Goal: Information Seeking & Learning: Obtain resource

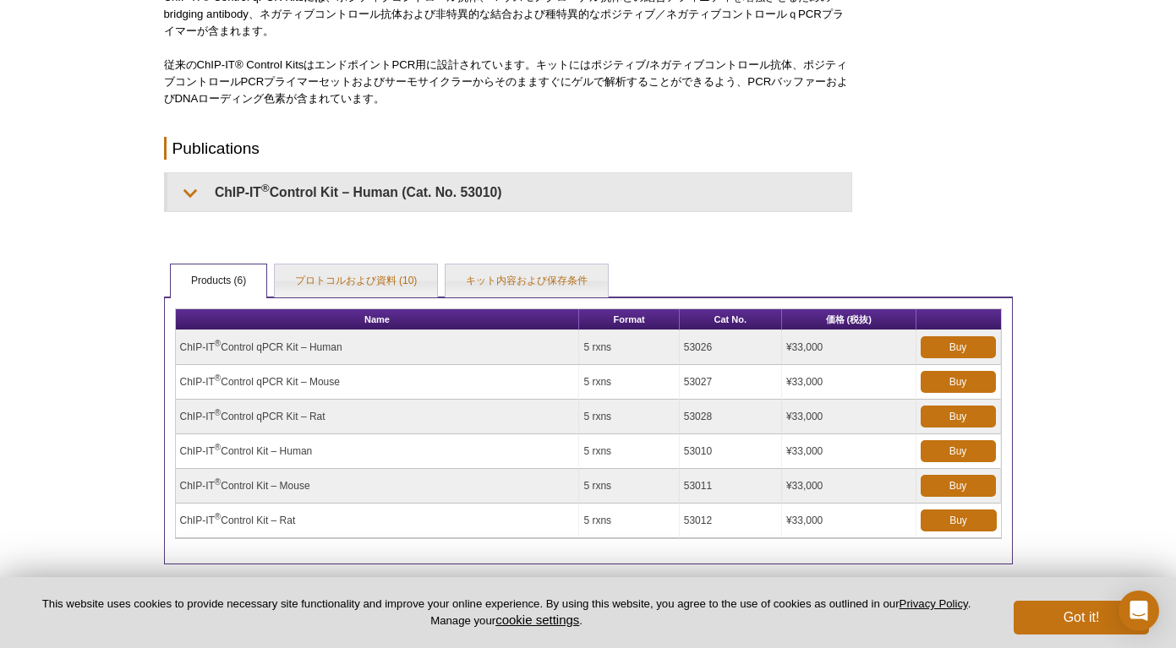
scroll to position [334, 0]
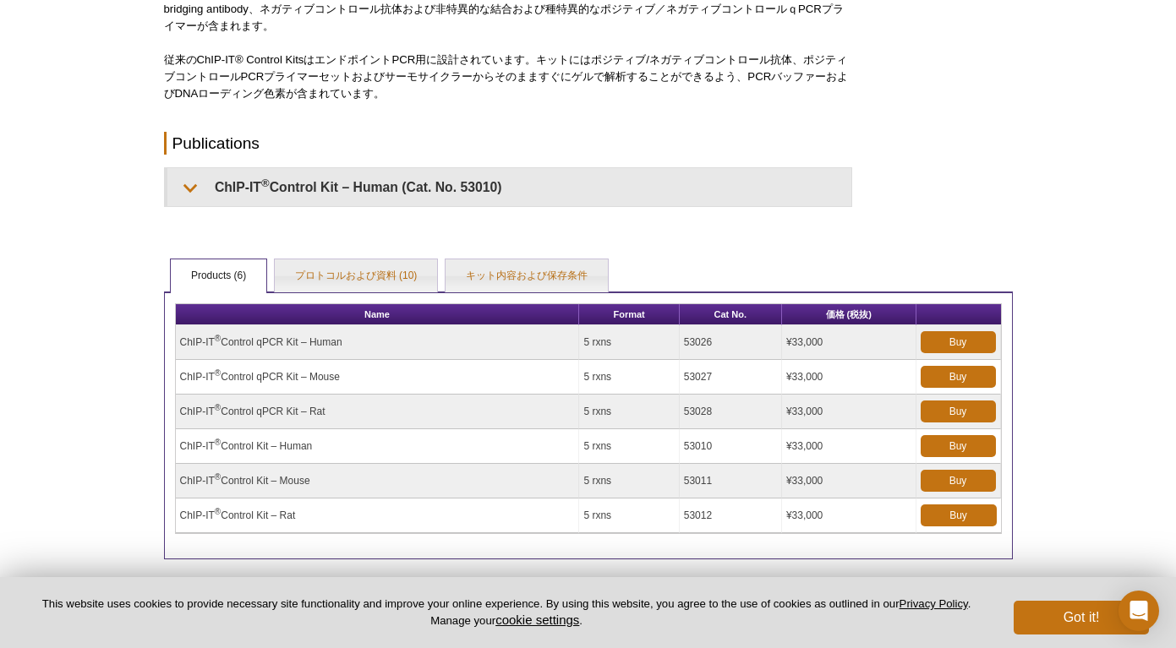
click at [265, 378] on td "ChIP-IT ® Control qPCR Kit – Mouse" at bounding box center [378, 377] width 404 height 35
click at [180, 368] on td "ChIP-IT ® Control qPCR Kit – Mouse" at bounding box center [378, 377] width 404 height 35
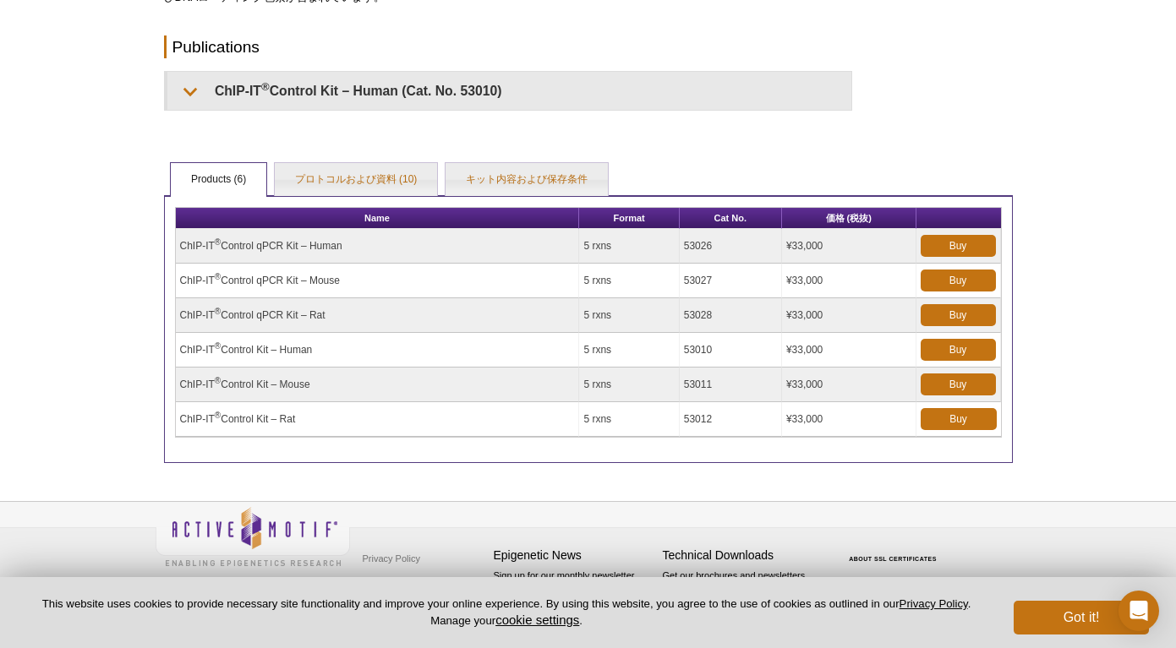
click at [249, 278] on td "ChIP-IT ® Control qPCR Kit – Mouse" at bounding box center [378, 281] width 404 height 35
click at [525, 173] on link "キット内容および保存条件" at bounding box center [526, 180] width 162 height 34
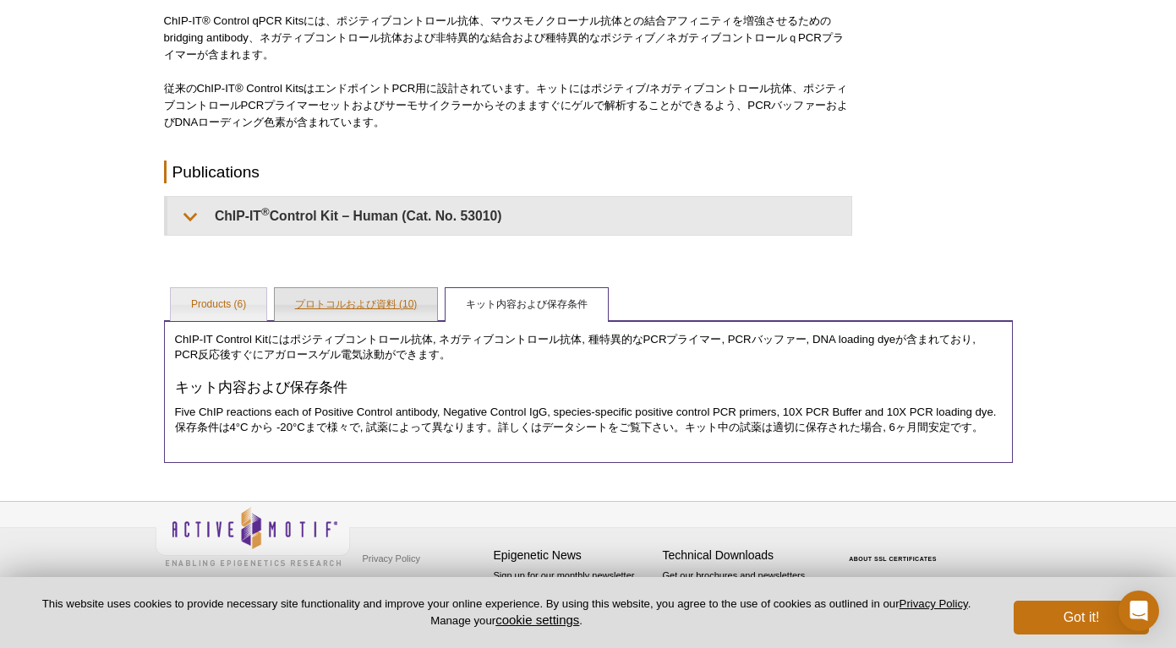
click at [311, 298] on link "プロトコルおよび資料 (10)" at bounding box center [356, 305] width 163 height 34
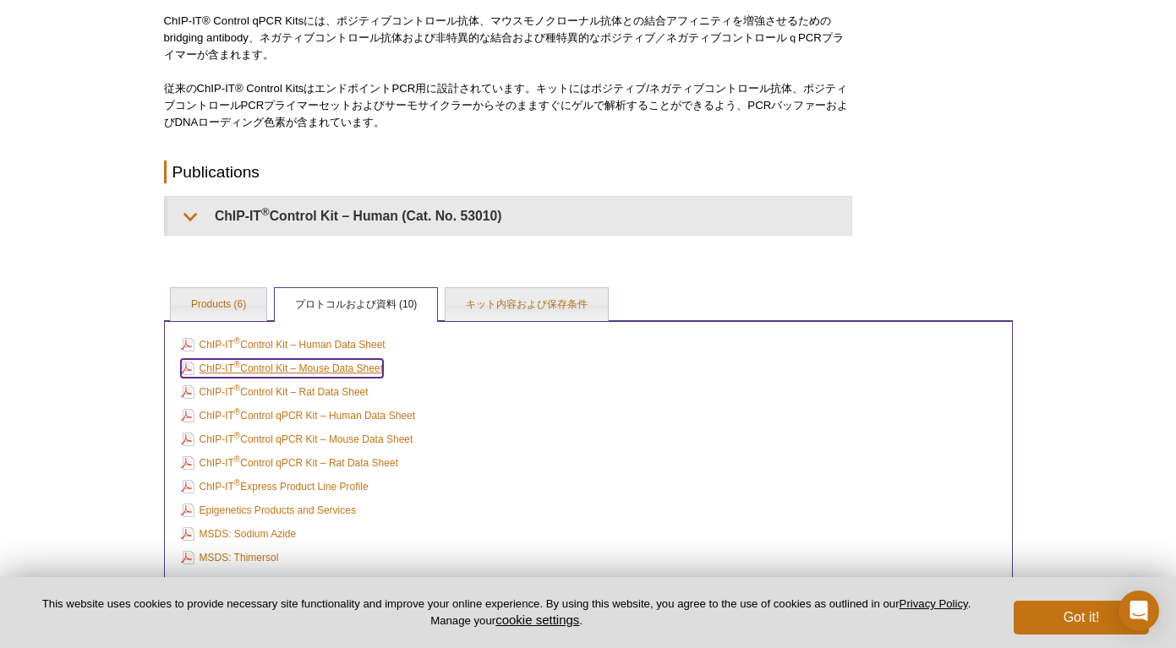
click at [290, 369] on link "ChIP-IT ® Control Kit – Mouse Data Sheet" at bounding box center [282, 368] width 202 height 19
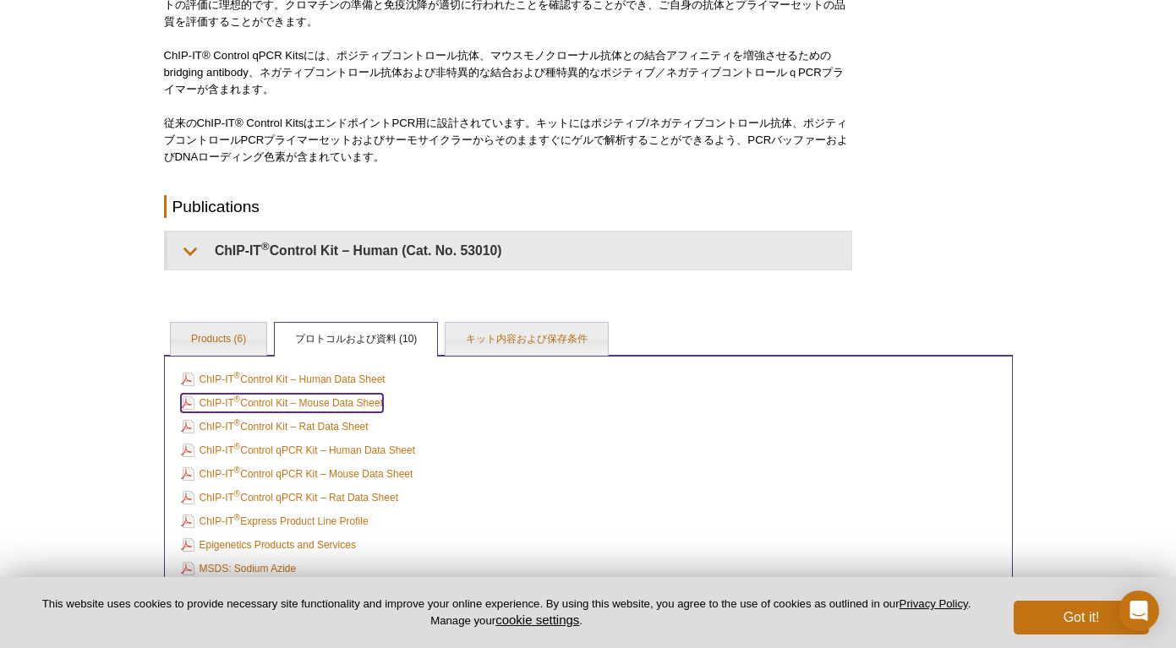
scroll to position [254, 0]
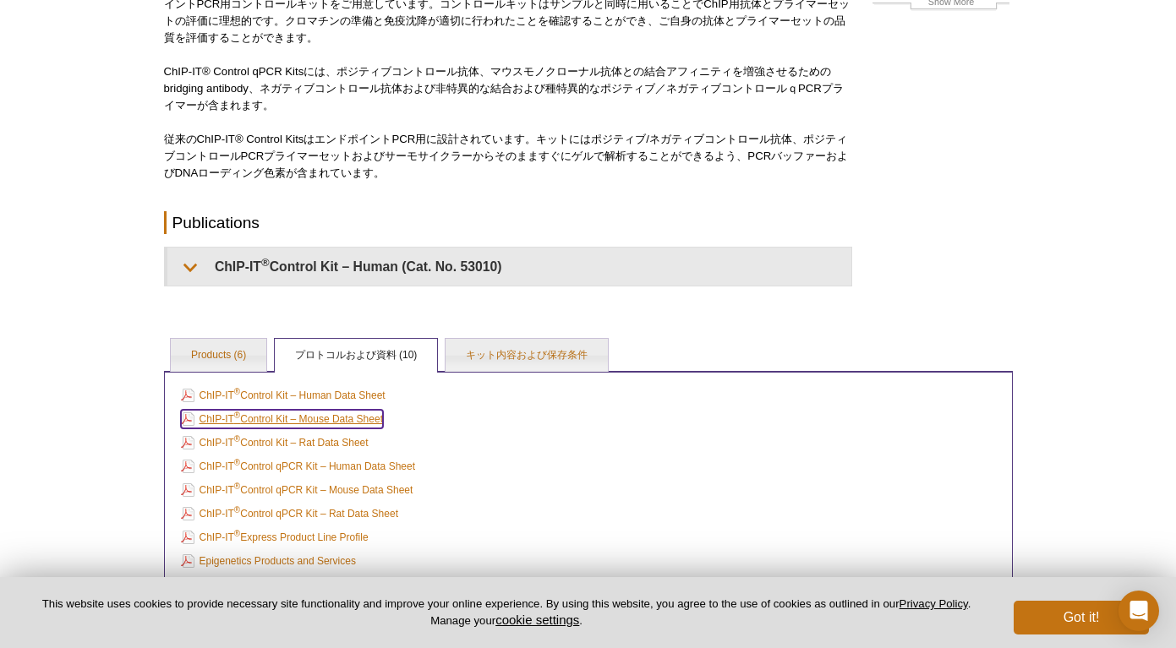
click at [255, 418] on link "ChIP-IT ® Control Kit – Mouse Data Sheet" at bounding box center [282, 419] width 202 height 19
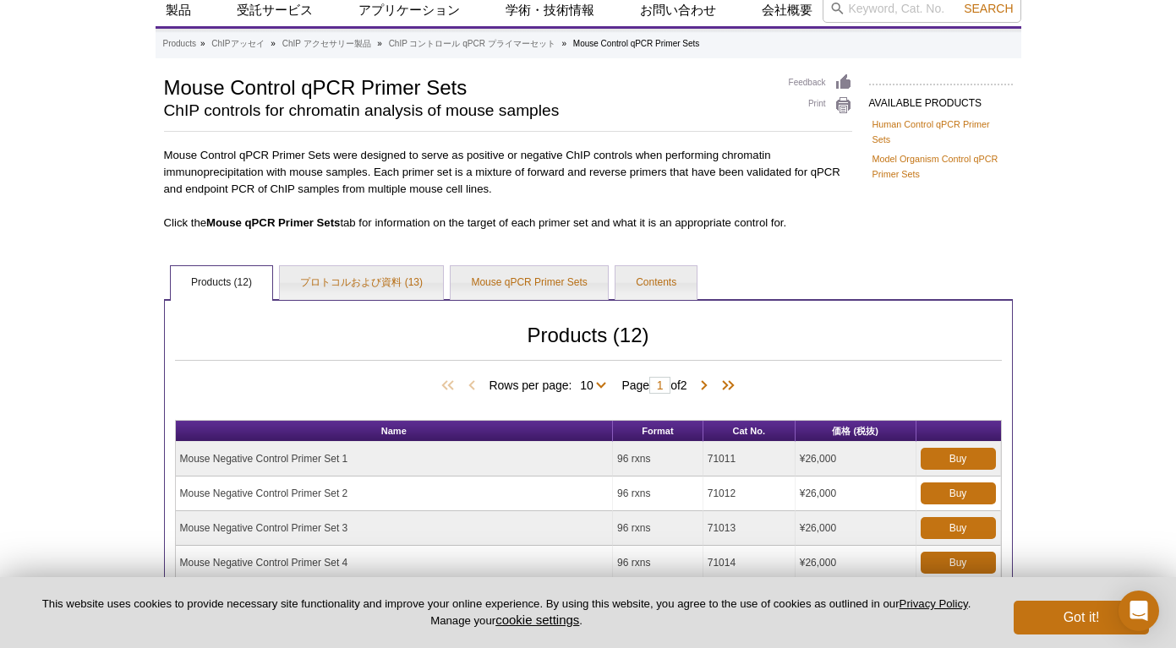
scroll to position [60, 0]
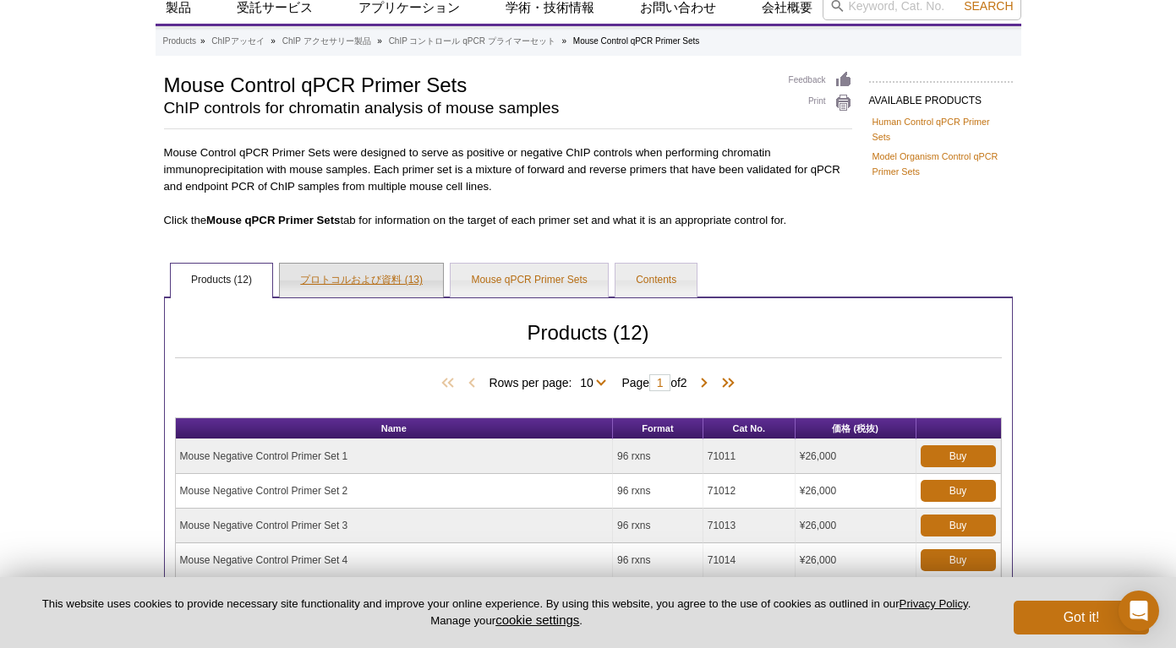
click at [352, 274] on link "プロトコルおよび資料 (13)" at bounding box center [361, 281] width 163 height 34
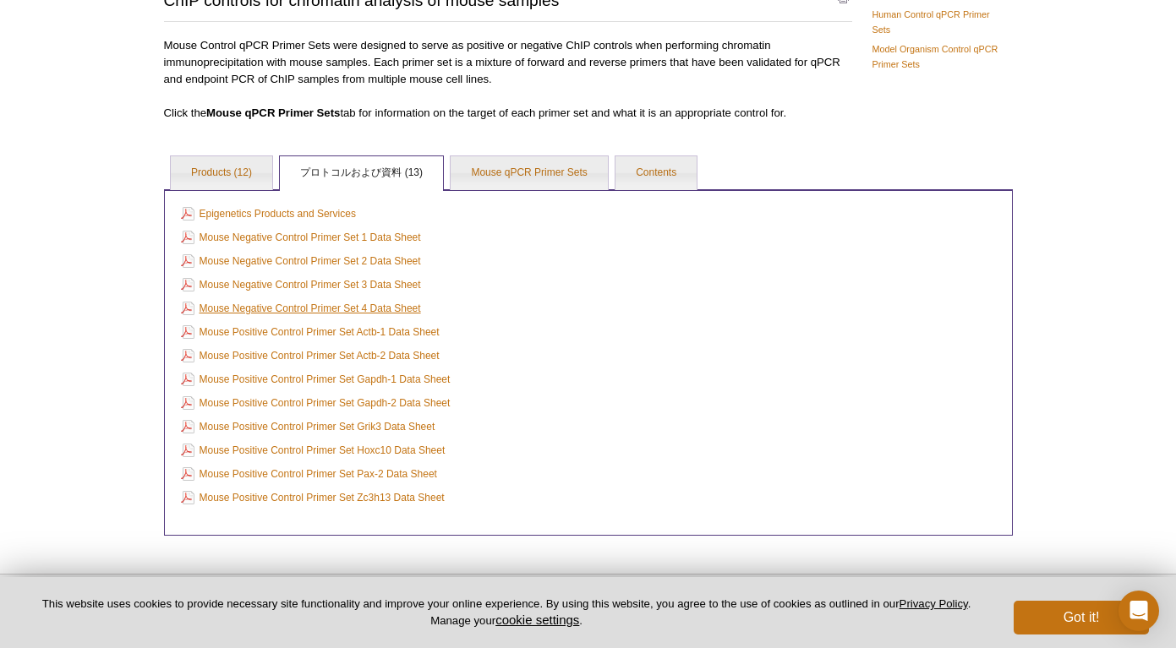
scroll to position [163, 0]
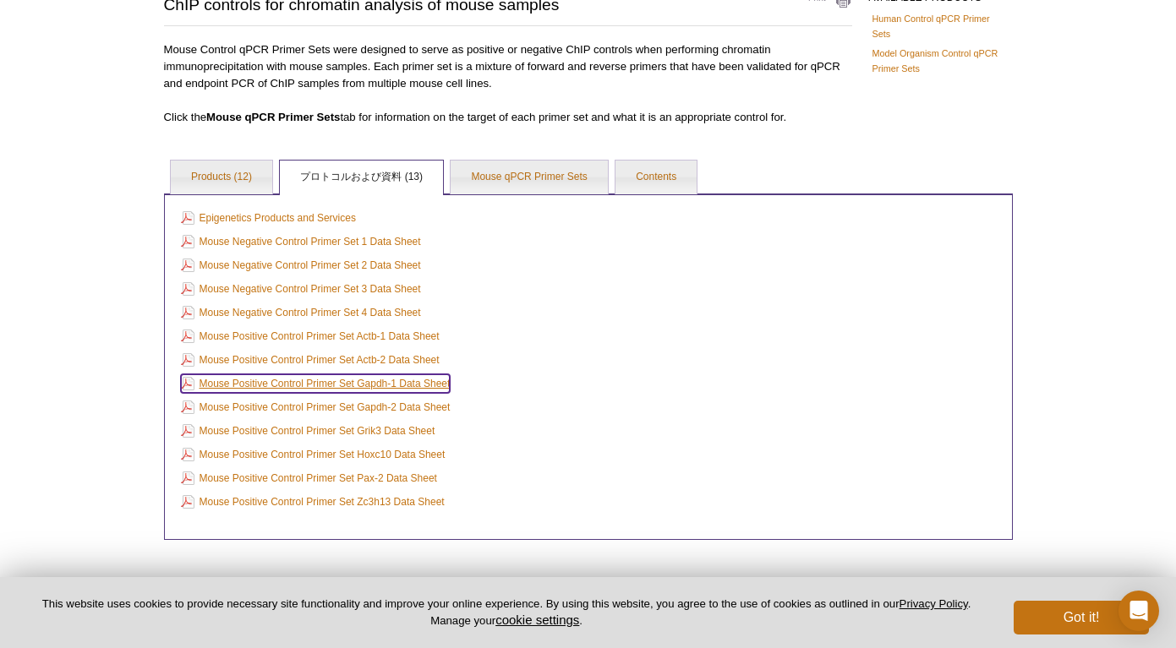
click at [303, 380] on link "Mouse Positive Control Primer Set Gapdh-1 Data Sheet" at bounding box center [316, 383] width 270 height 19
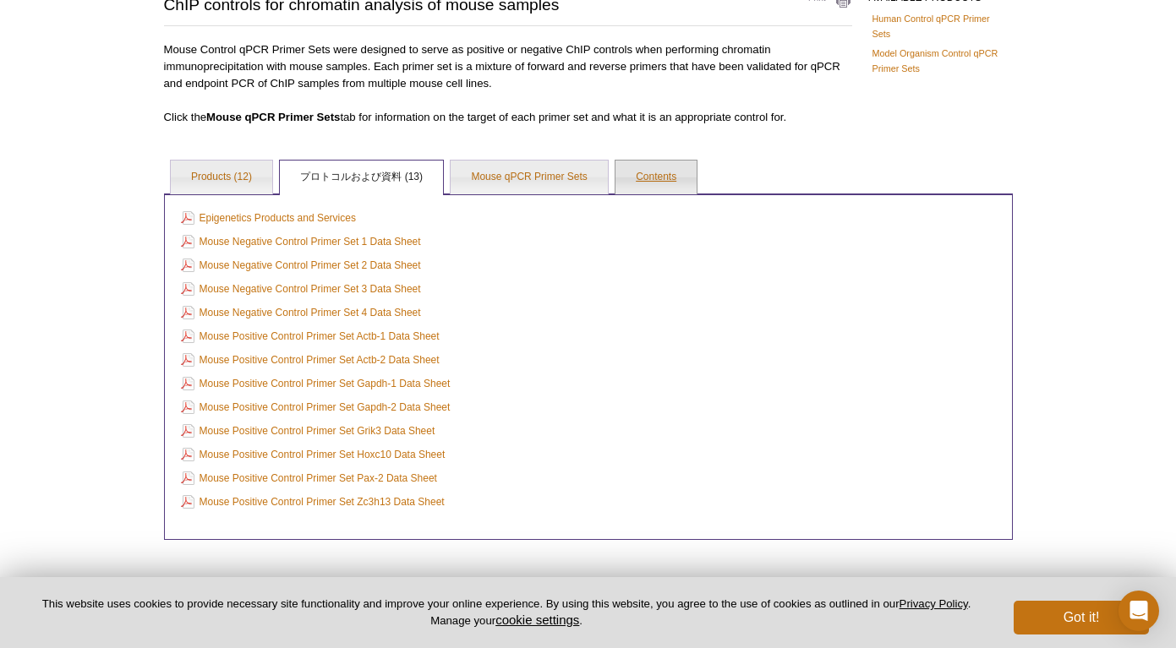
click at [625, 175] on link "Contents" at bounding box center [655, 178] width 81 height 34
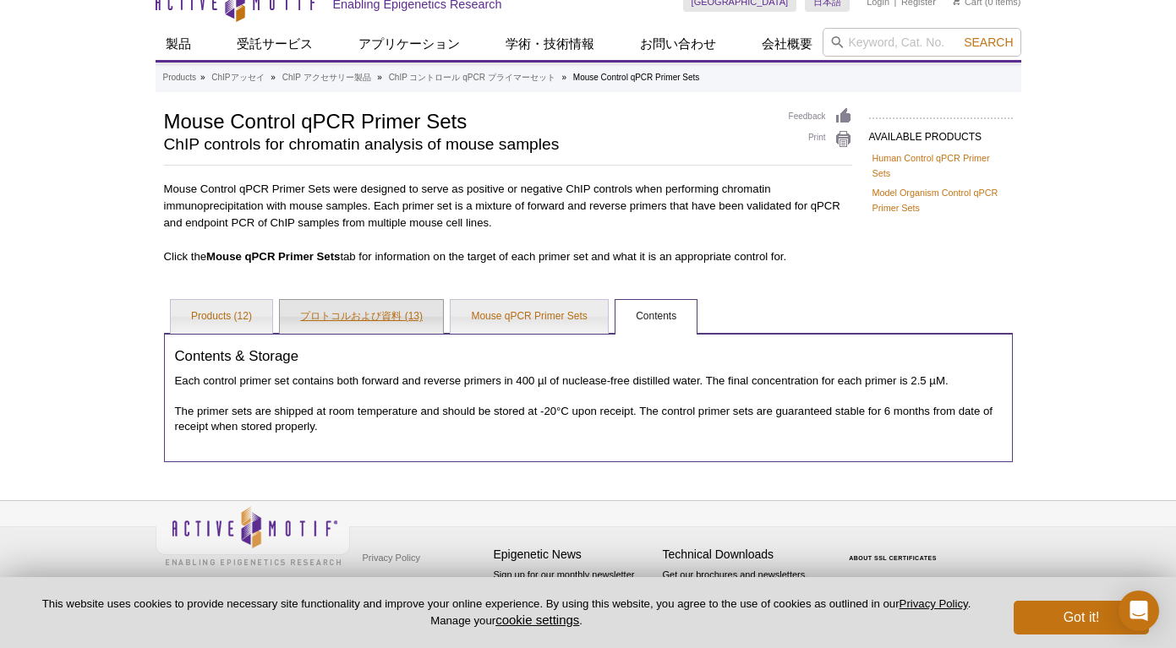
click at [403, 308] on link "プロトコルおよび資料 (13)" at bounding box center [361, 317] width 163 height 34
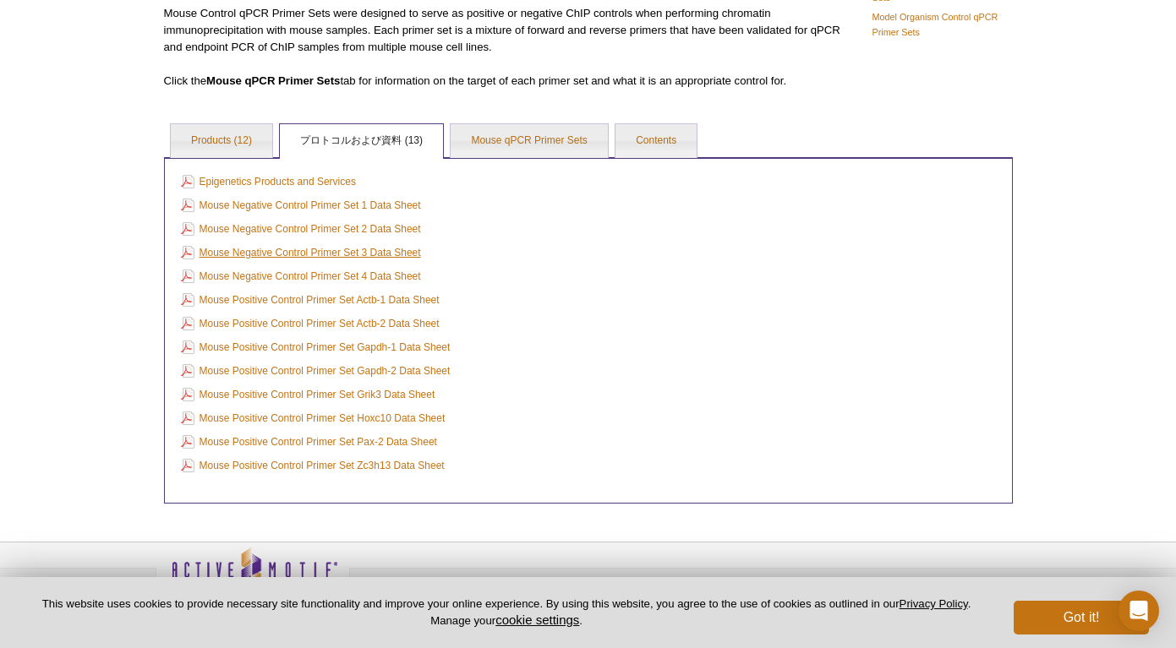
scroll to position [208, 0]
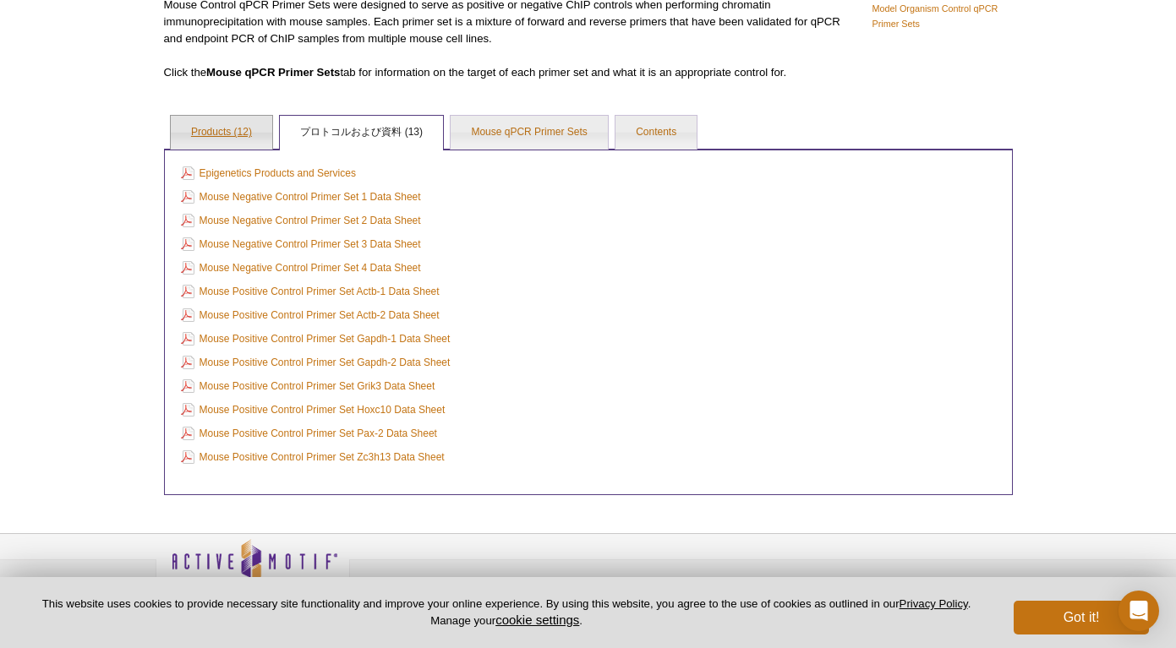
click at [238, 132] on link "Products (12)" at bounding box center [221, 133] width 101 height 34
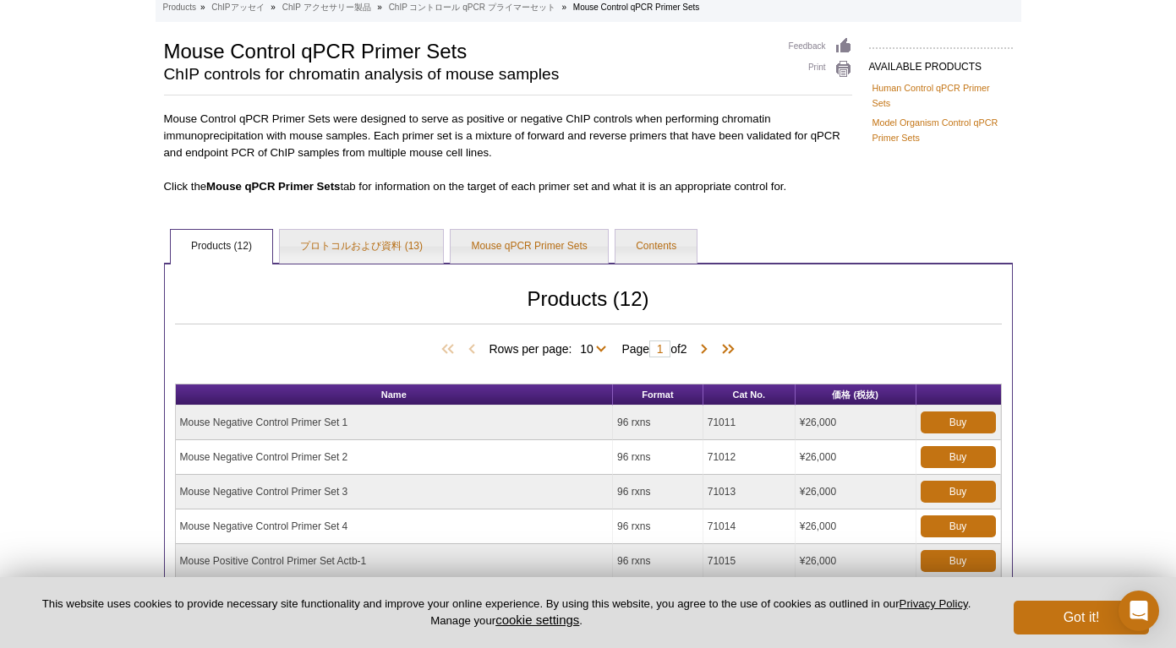
scroll to position [61, 0]
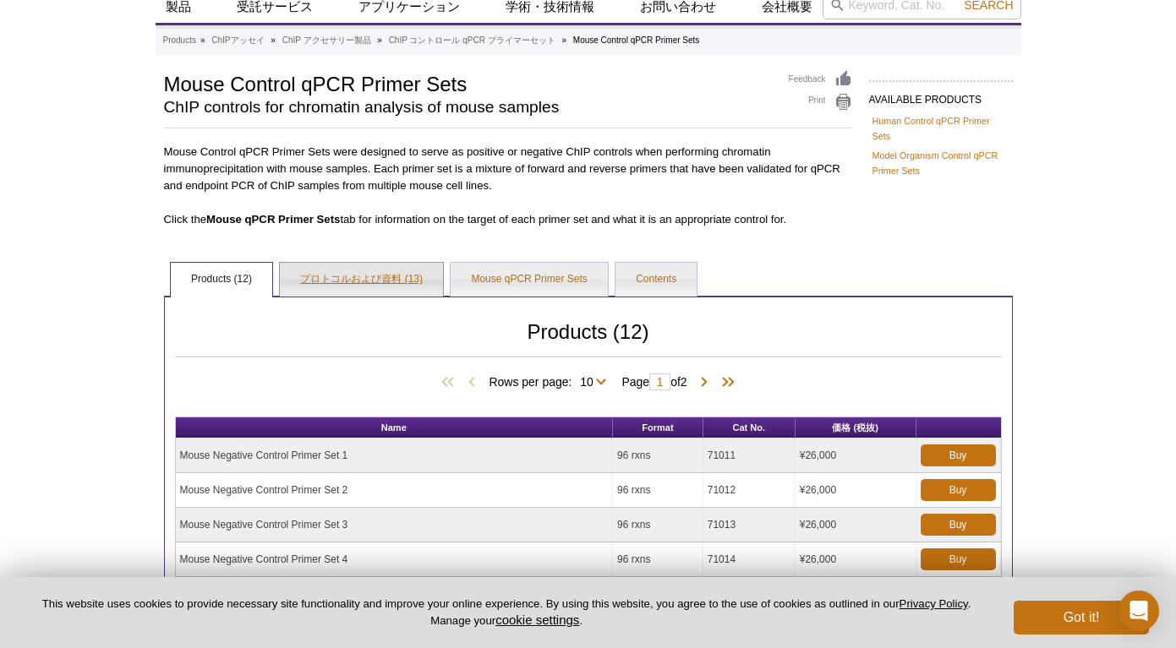
click at [363, 275] on link "プロトコルおよび資料 (13)" at bounding box center [361, 280] width 163 height 34
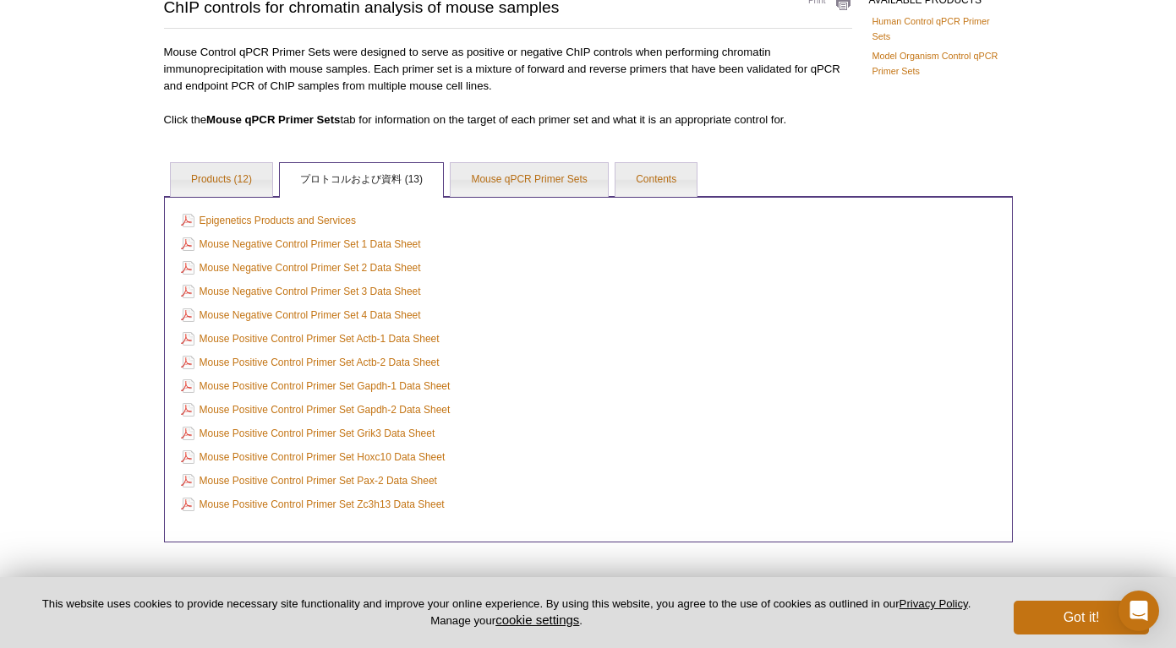
scroll to position [163, 0]
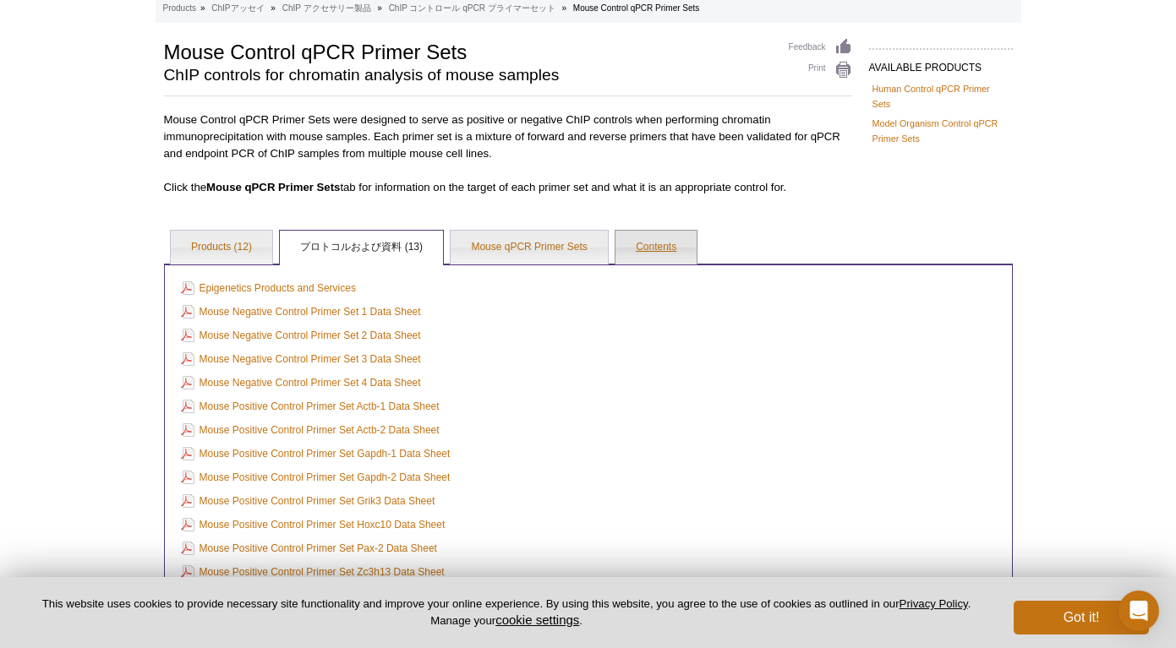
click at [638, 248] on link "Contents" at bounding box center [655, 248] width 81 height 34
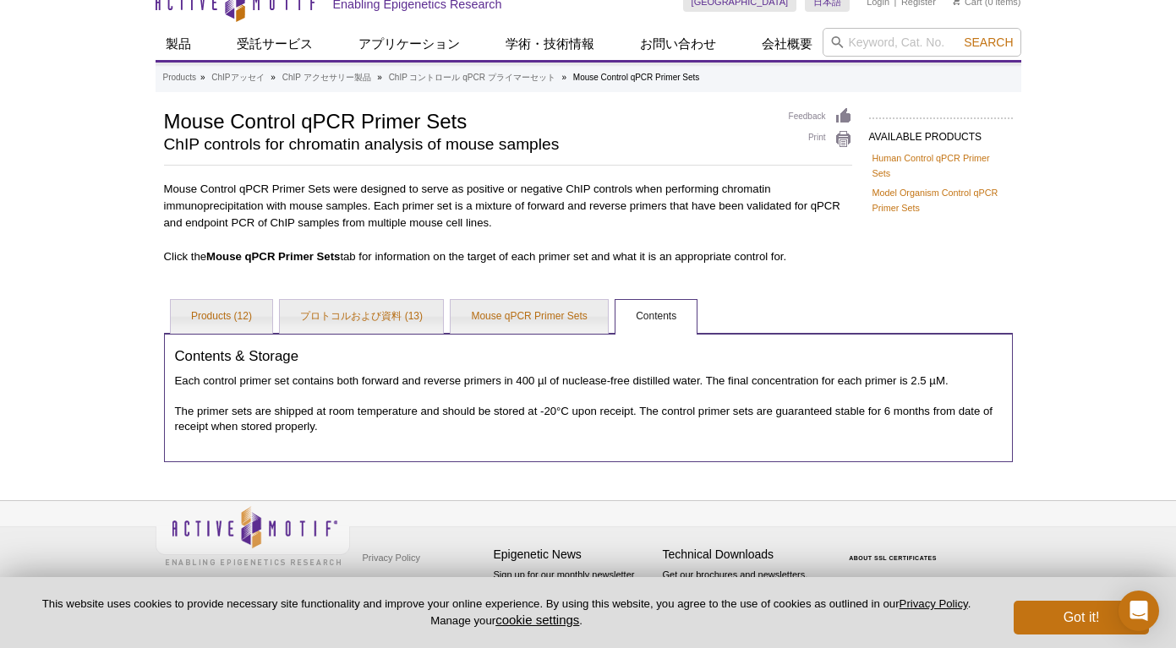
scroll to position [0, 0]
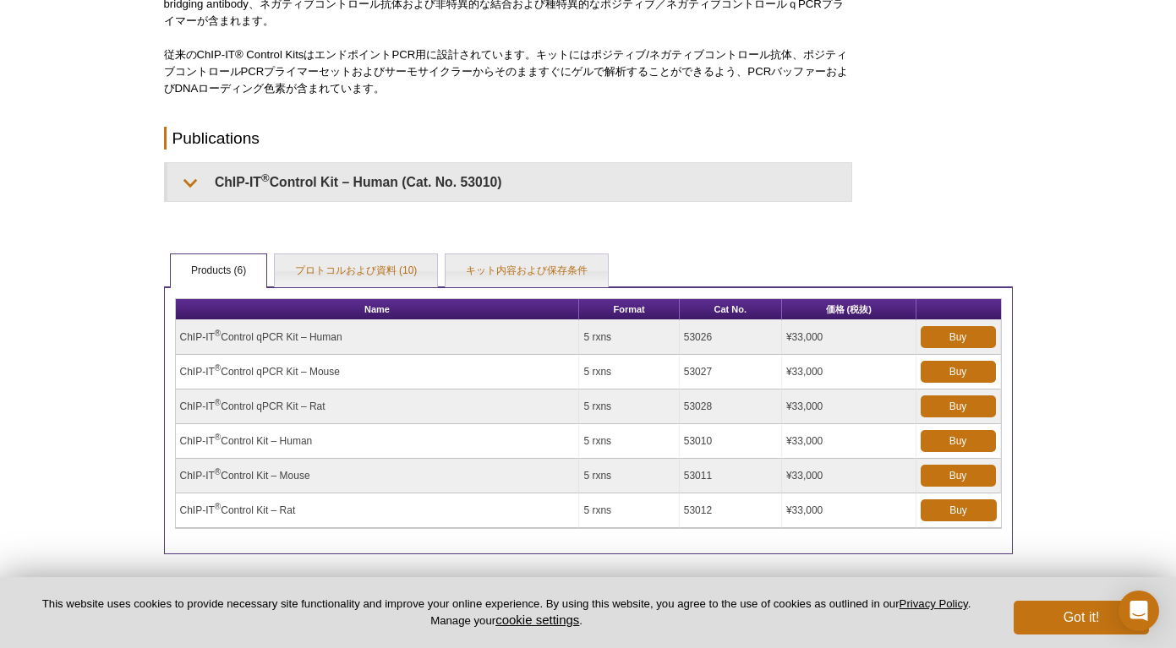
scroll to position [340, 0]
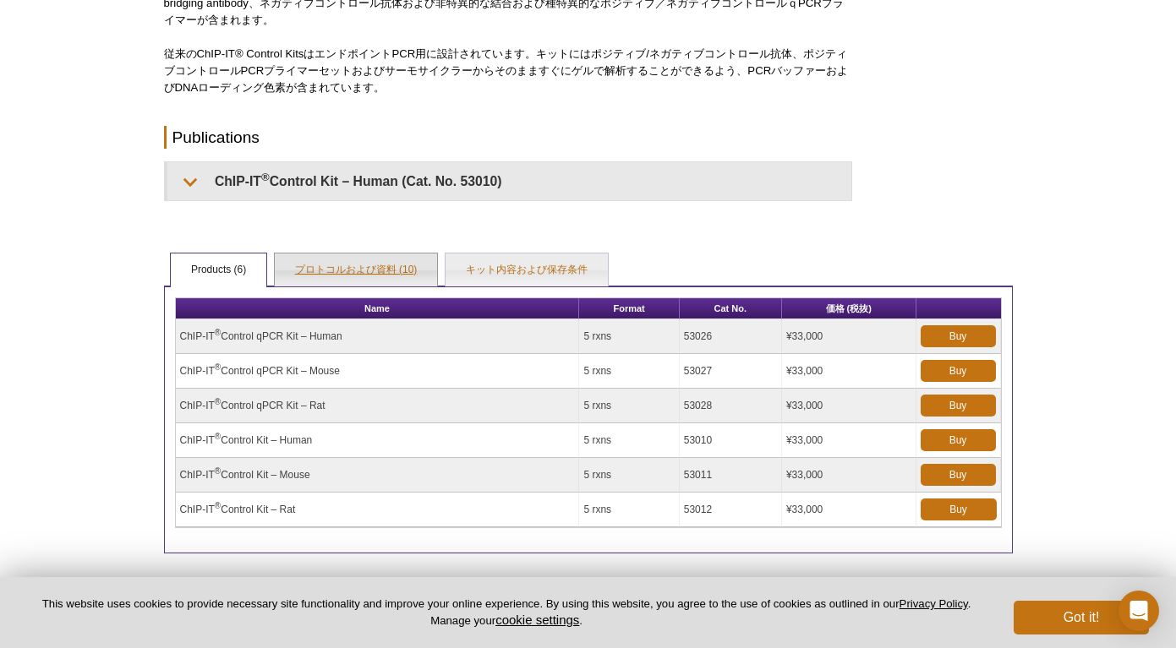
click at [356, 270] on link "プロトコルおよび資料 (10)" at bounding box center [356, 271] width 163 height 34
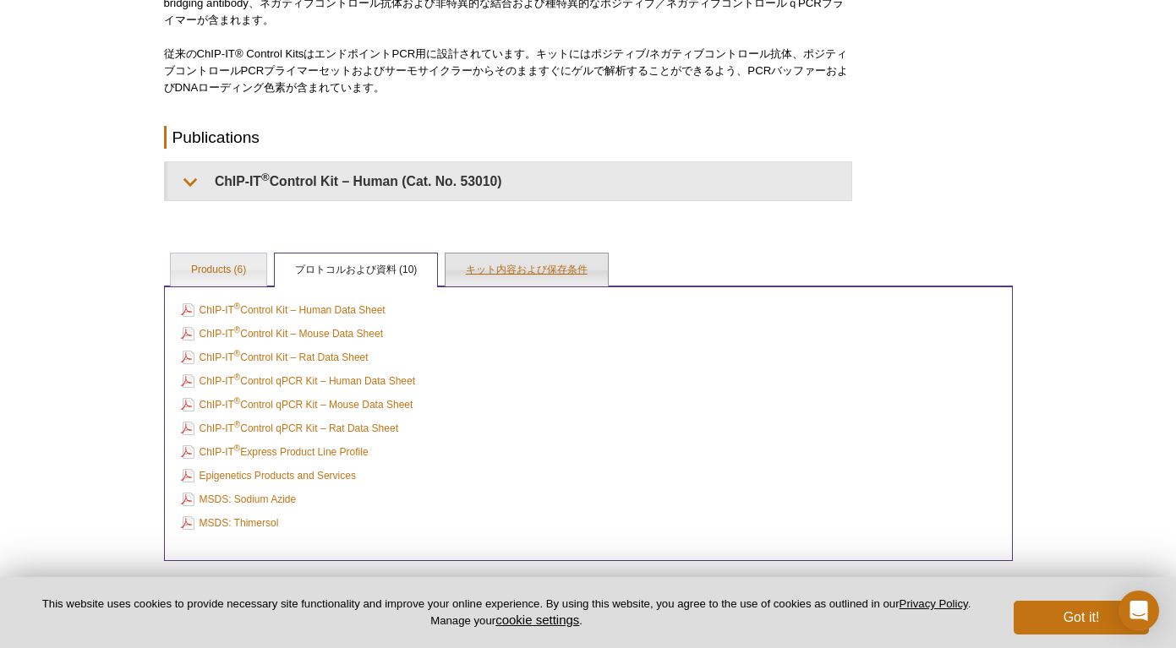
click at [472, 261] on link "キット内容および保存条件" at bounding box center [526, 271] width 162 height 34
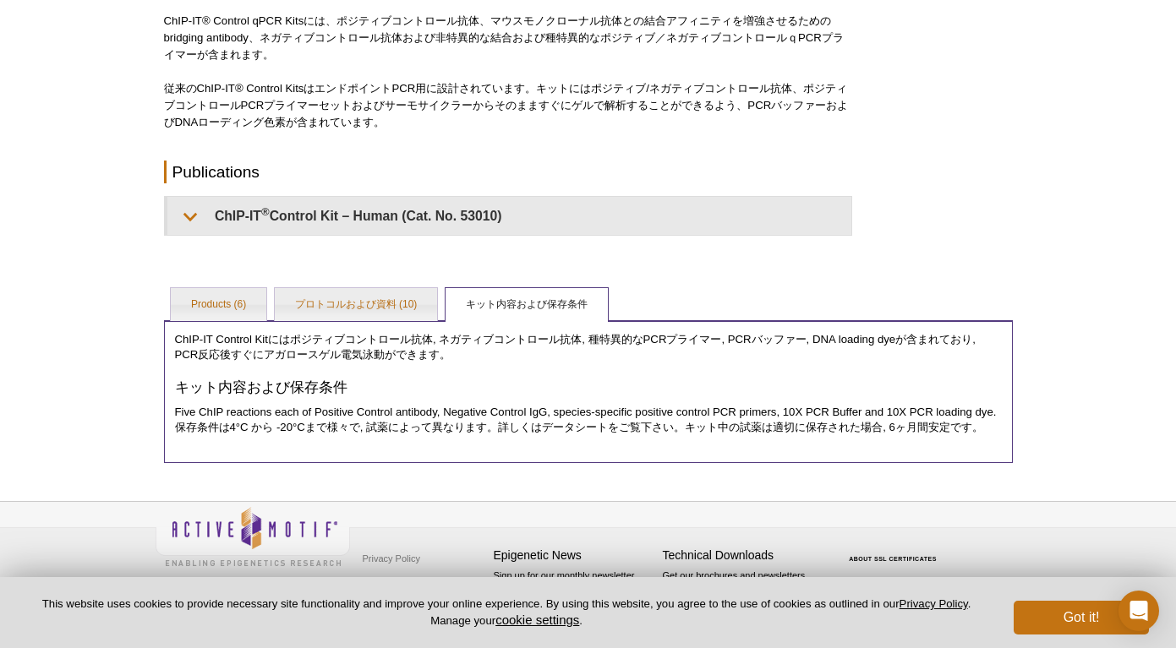
scroll to position [0, 0]
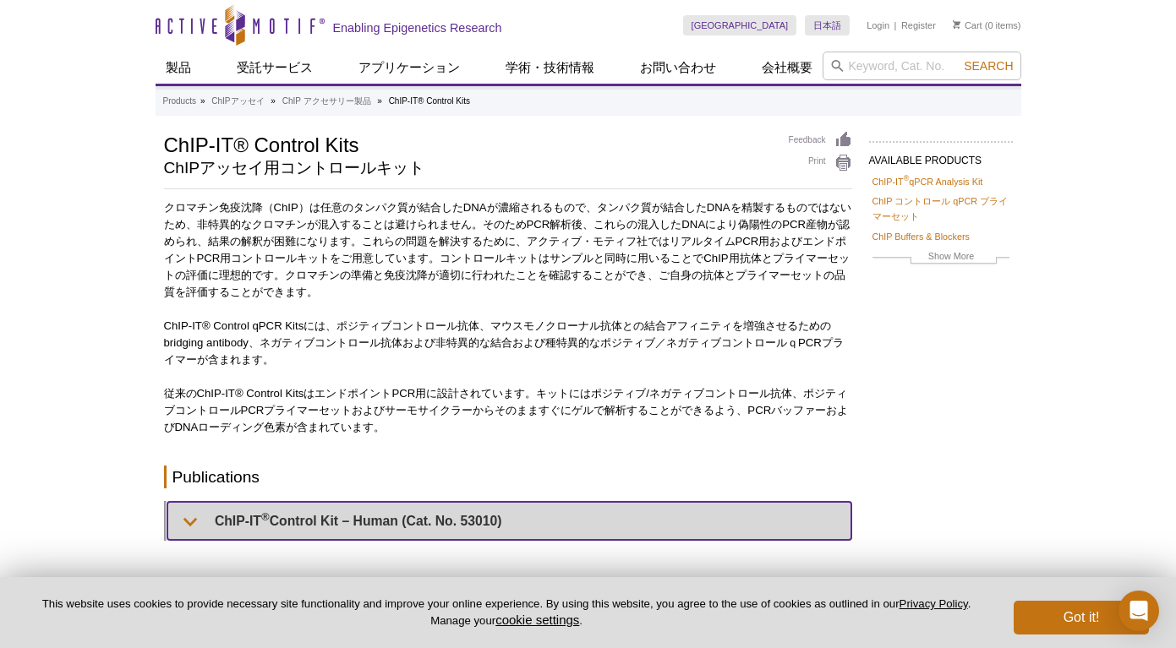
click at [210, 520] on summary "ChIP-IT ® Control Kit – Human (Cat. No. 53010)" at bounding box center [509, 521] width 684 height 38
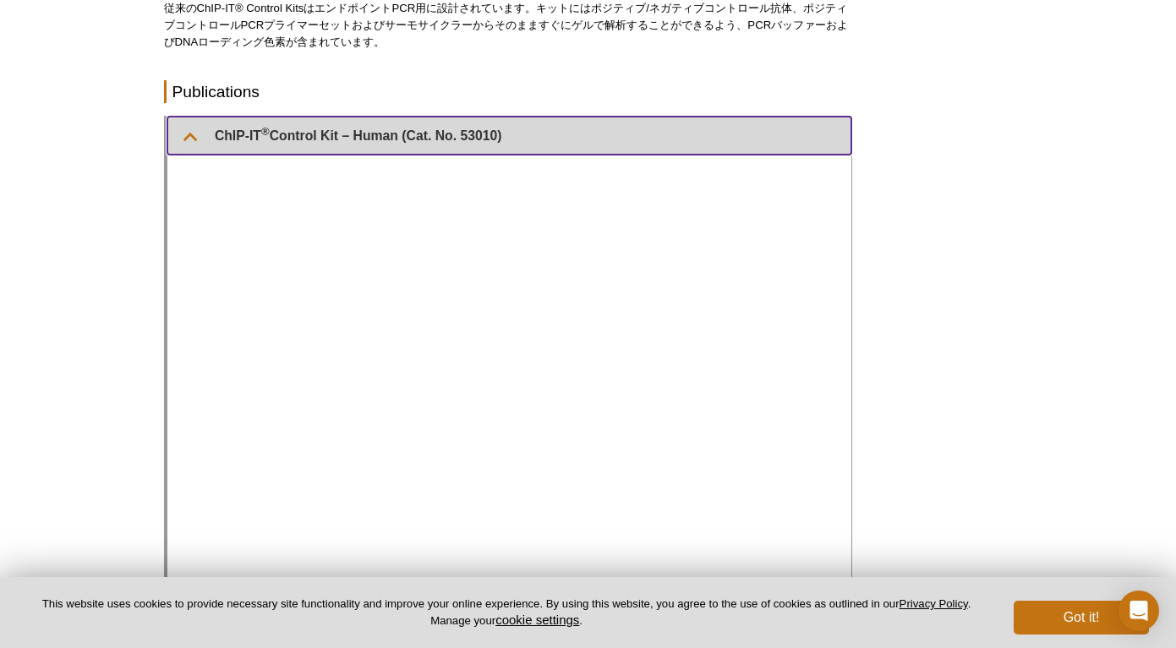
scroll to position [391, 0]
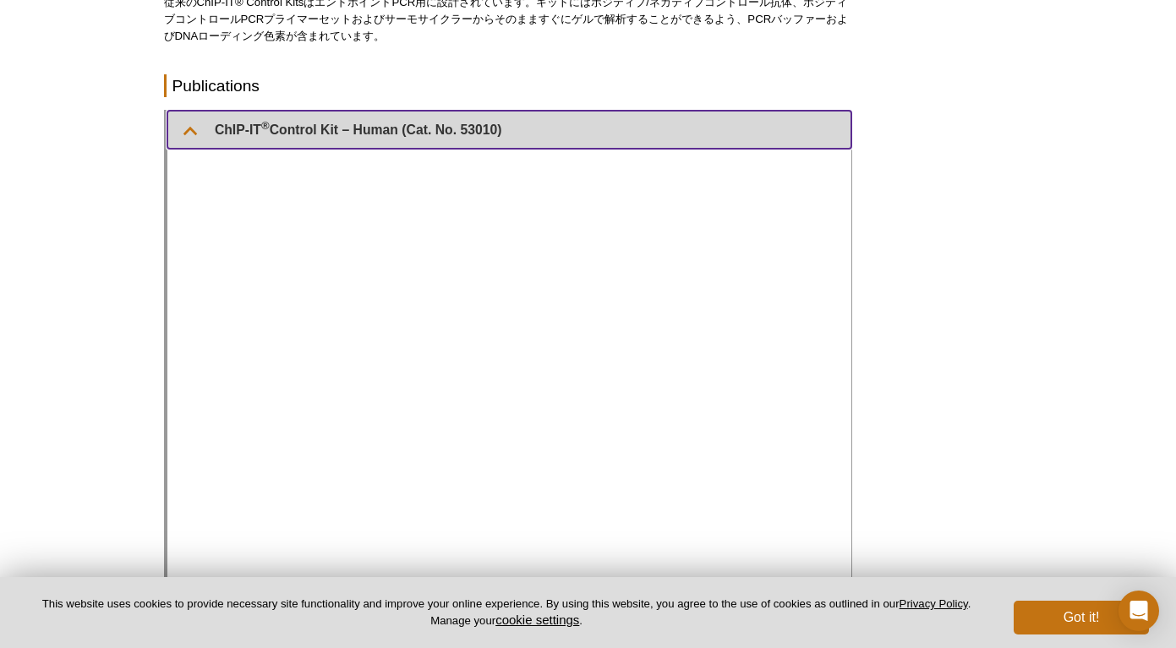
click at [184, 123] on summary "ChIP-IT ® Control Kit – Human (Cat. No. 53010)" at bounding box center [509, 130] width 684 height 38
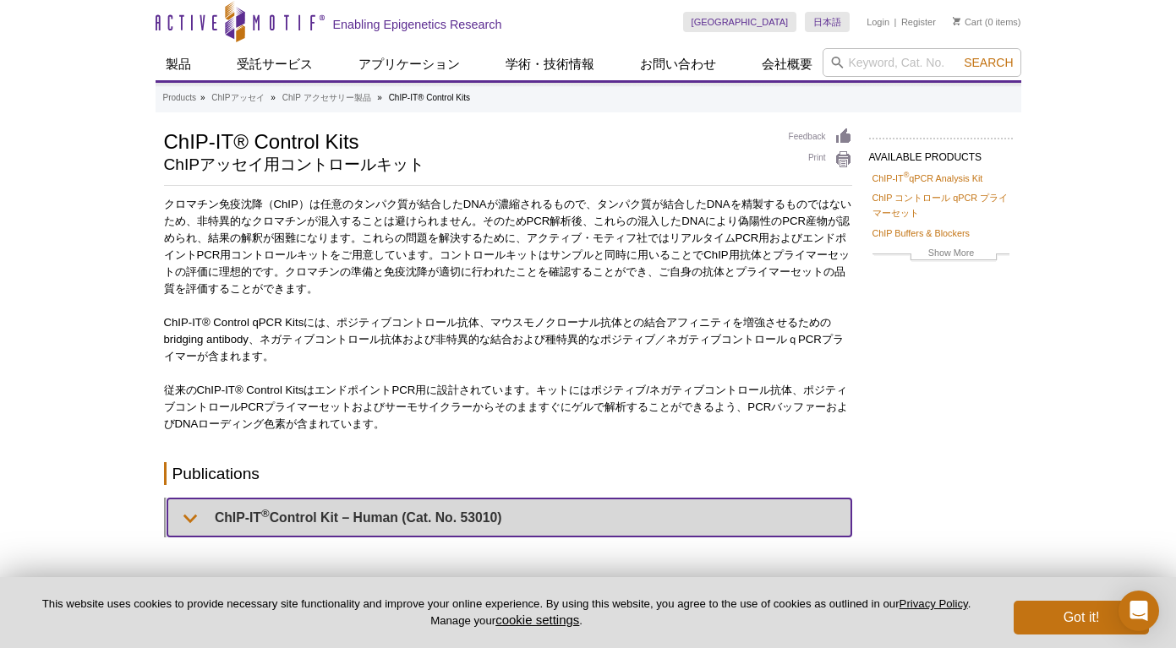
scroll to position [0, 0]
